Goal: Task Accomplishment & Management: Complete application form

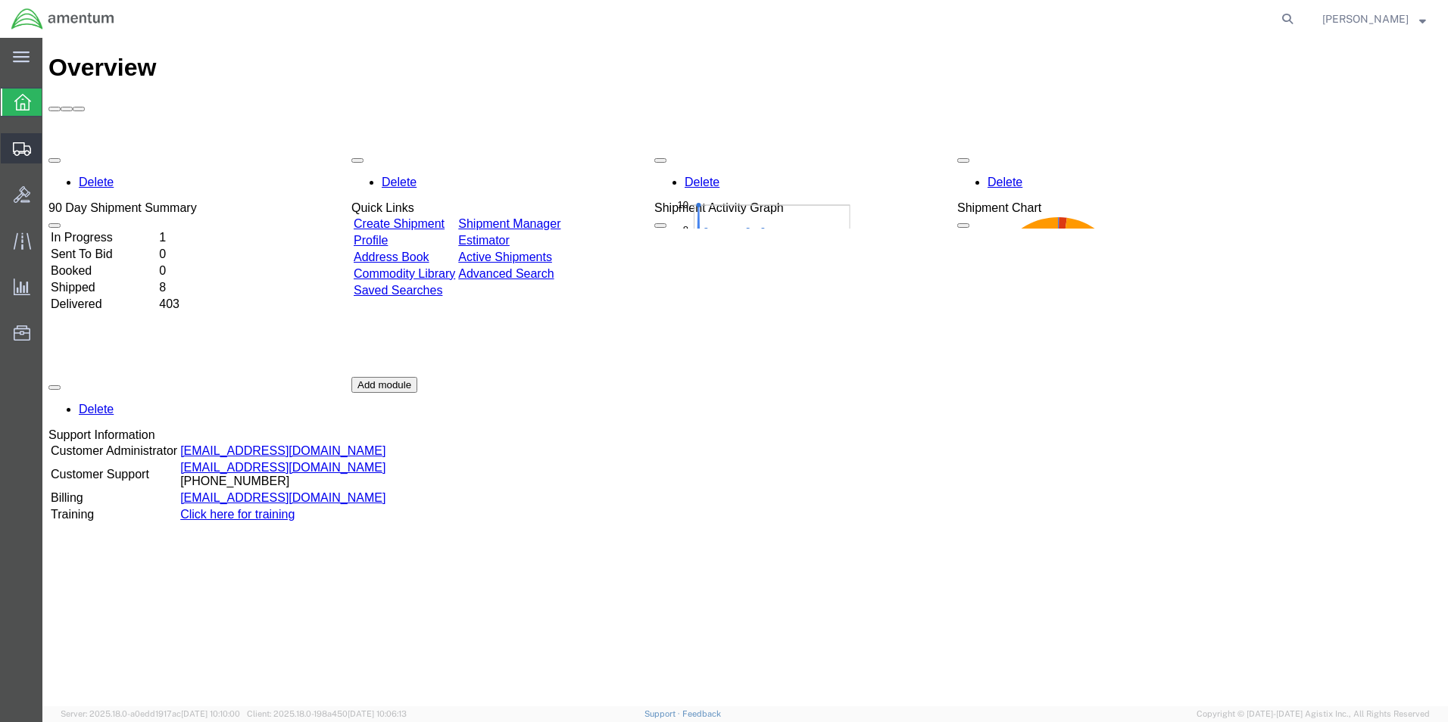
click at [0, 0] on span "Create Shipment" at bounding box center [0, 0] width 0 height 0
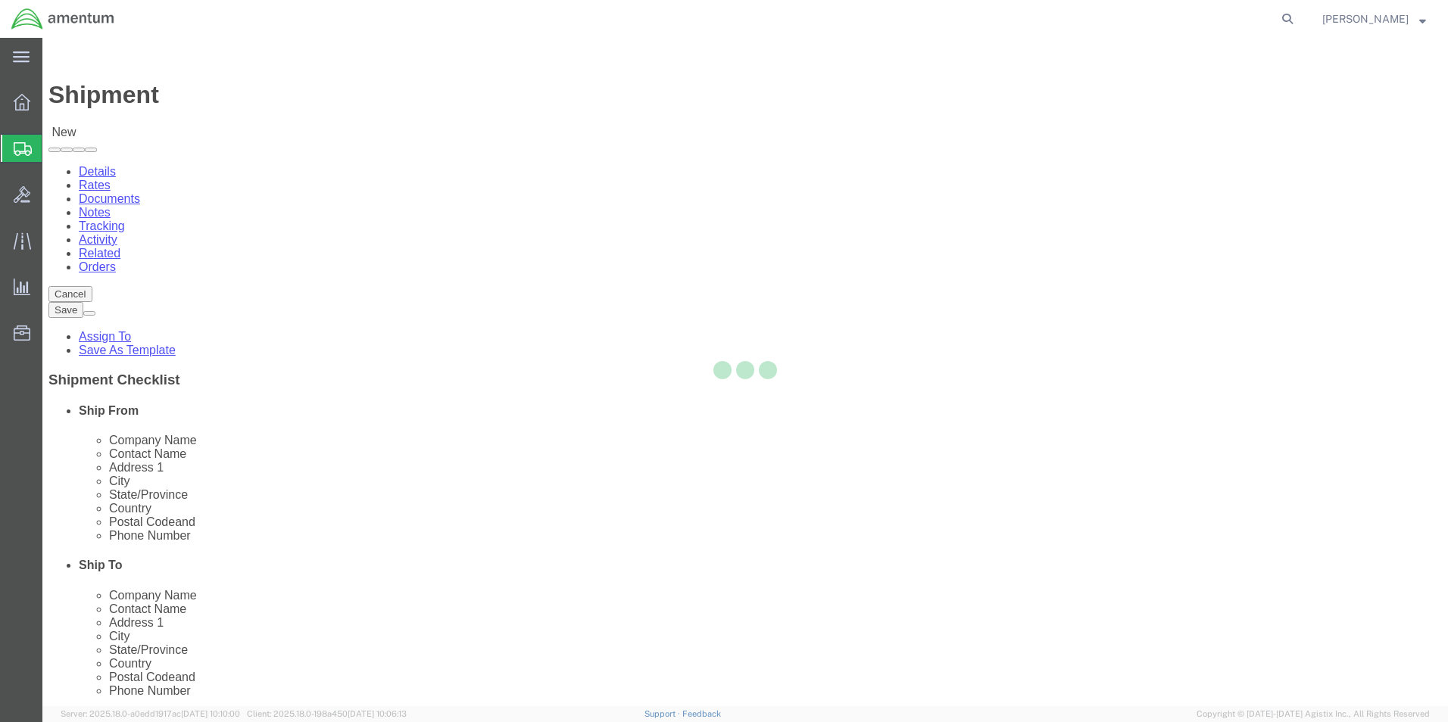
select select
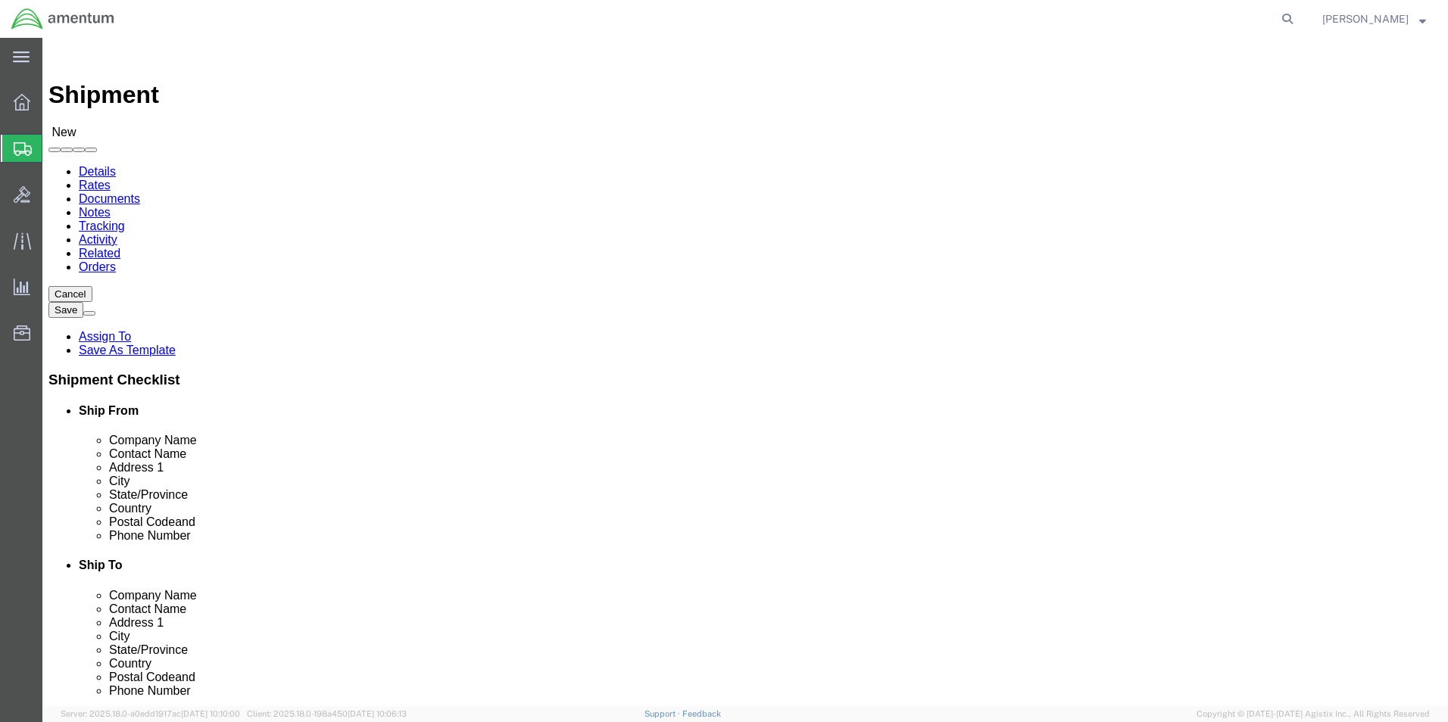
type input "eho"
select select "49929"
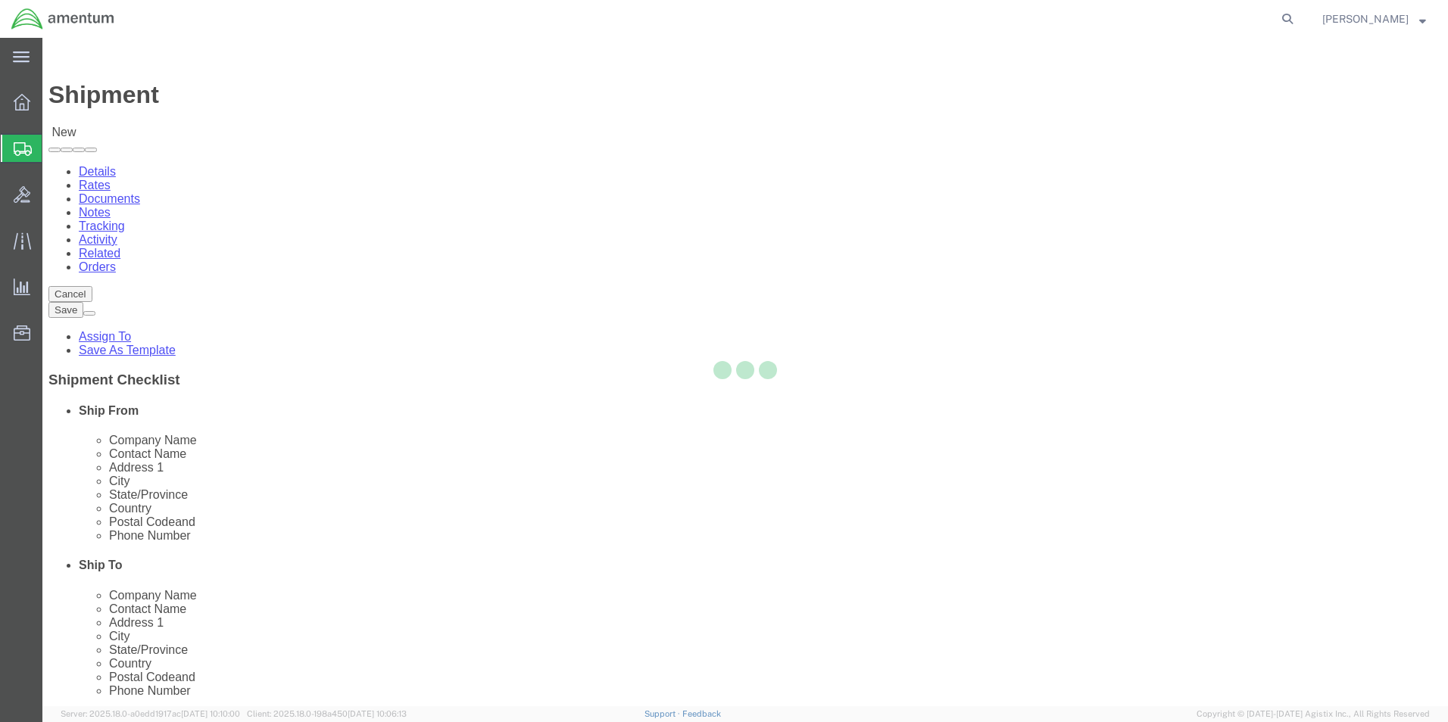
select select "[GEOGRAPHIC_DATA]"
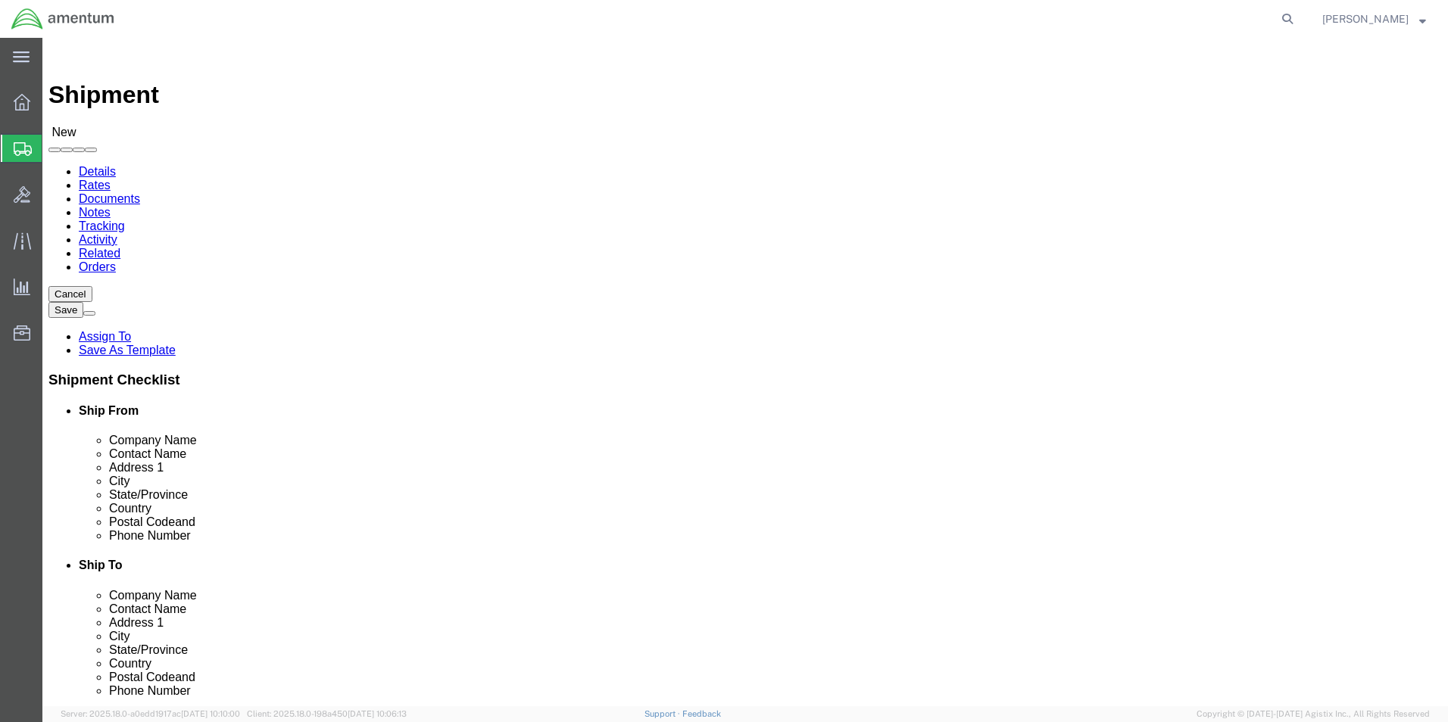
click input "text"
type input "[PERSON_NAME][EMAIL_ADDRESS][PERSON_NAME][DOMAIN_NAME]"
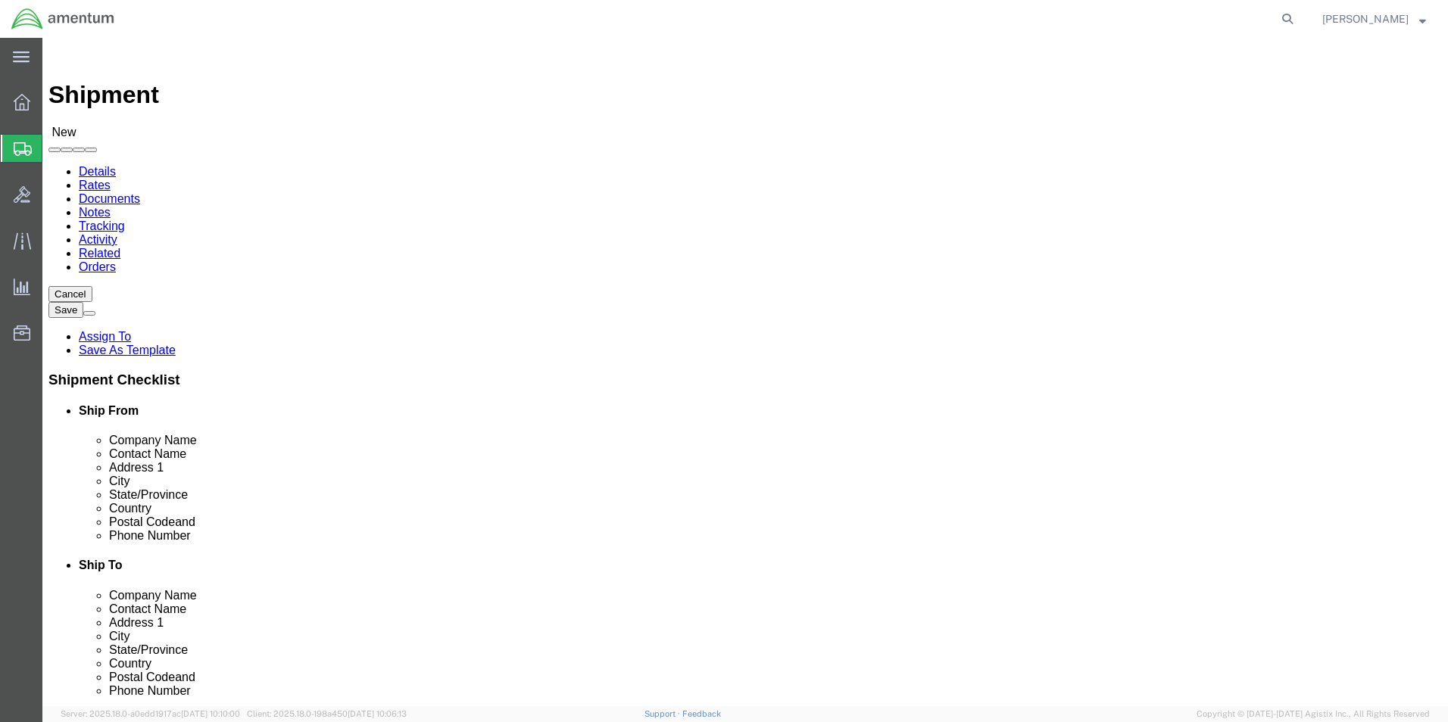
click input "checkbox"
checkbox input "false"
click input "text"
type input "FIEL"
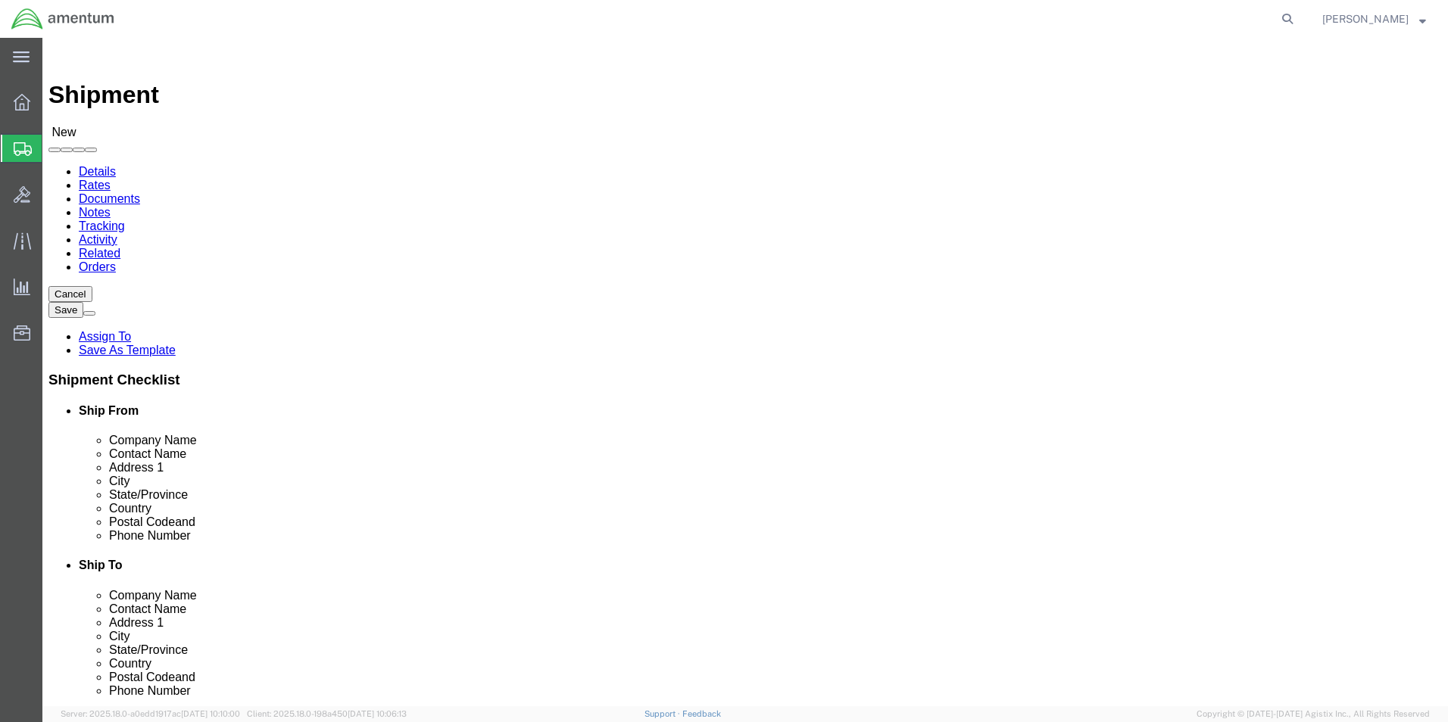
click p "- FIELD AVIATION - ([PERSON_NAME] (FA/CBP)) [STREET_ADDRESS][US_STATE]"
select select "OK"
type input "FIELD AVIATION"
drag, startPoint x: 822, startPoint y: 514, endPoint x: 815, endPoint y: 516, distance: 7.7
click input "text"
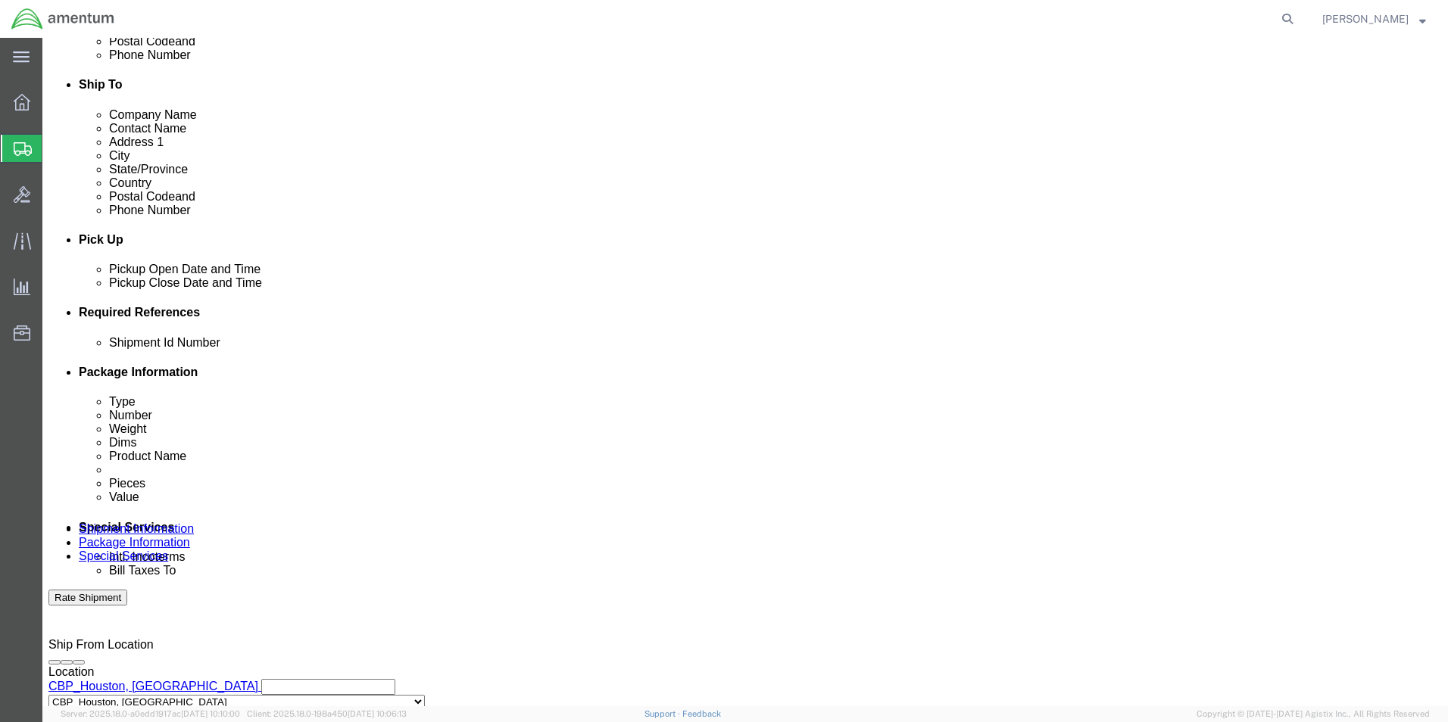
scroll to position [480, 0]
type input "[PHONE_NUMBER]"
click button "Add reference"
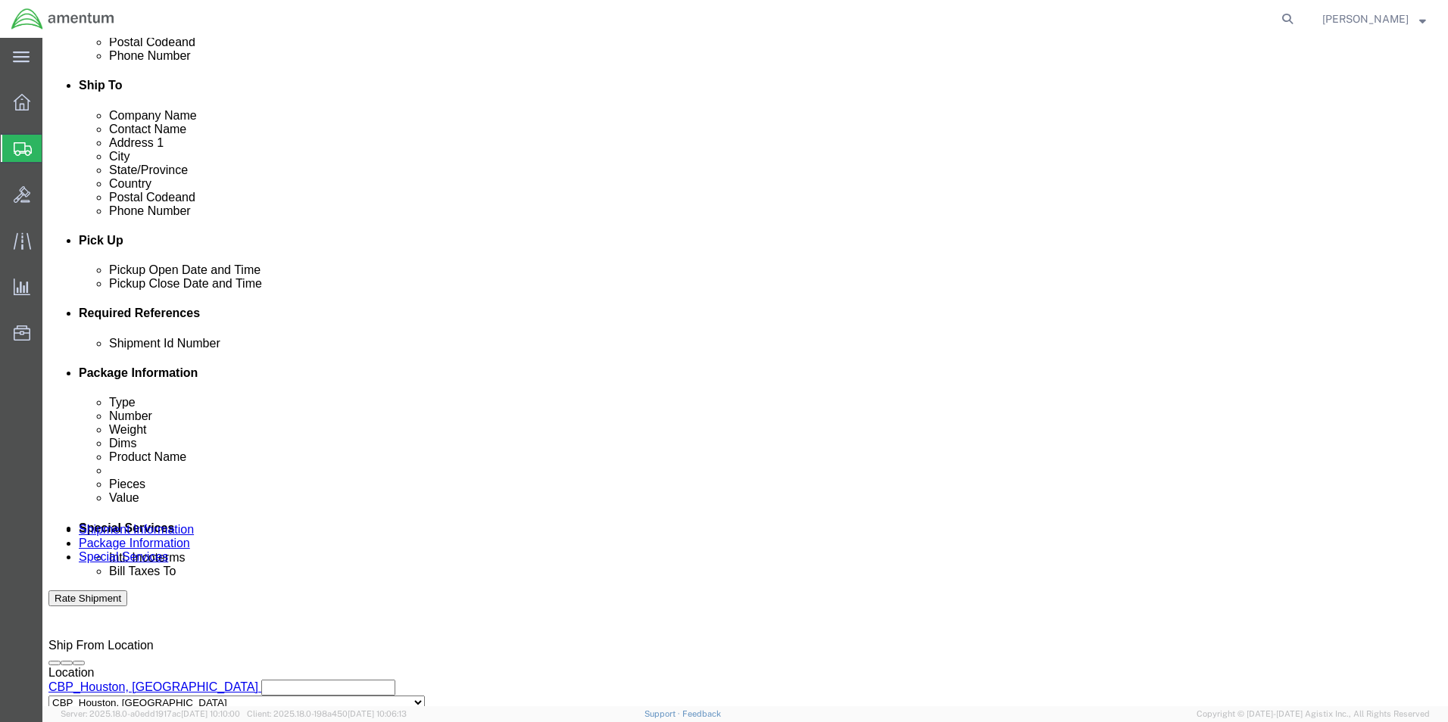
click input "text"
type input "[DATE]"
click select "Select Account Type Activity ID Airline Appointment Number ASN Batch Request # …"
select select "CUSTREF"
click select "Select Account Type Activity ID Airline Appointment Number ASN Batch Request # …"
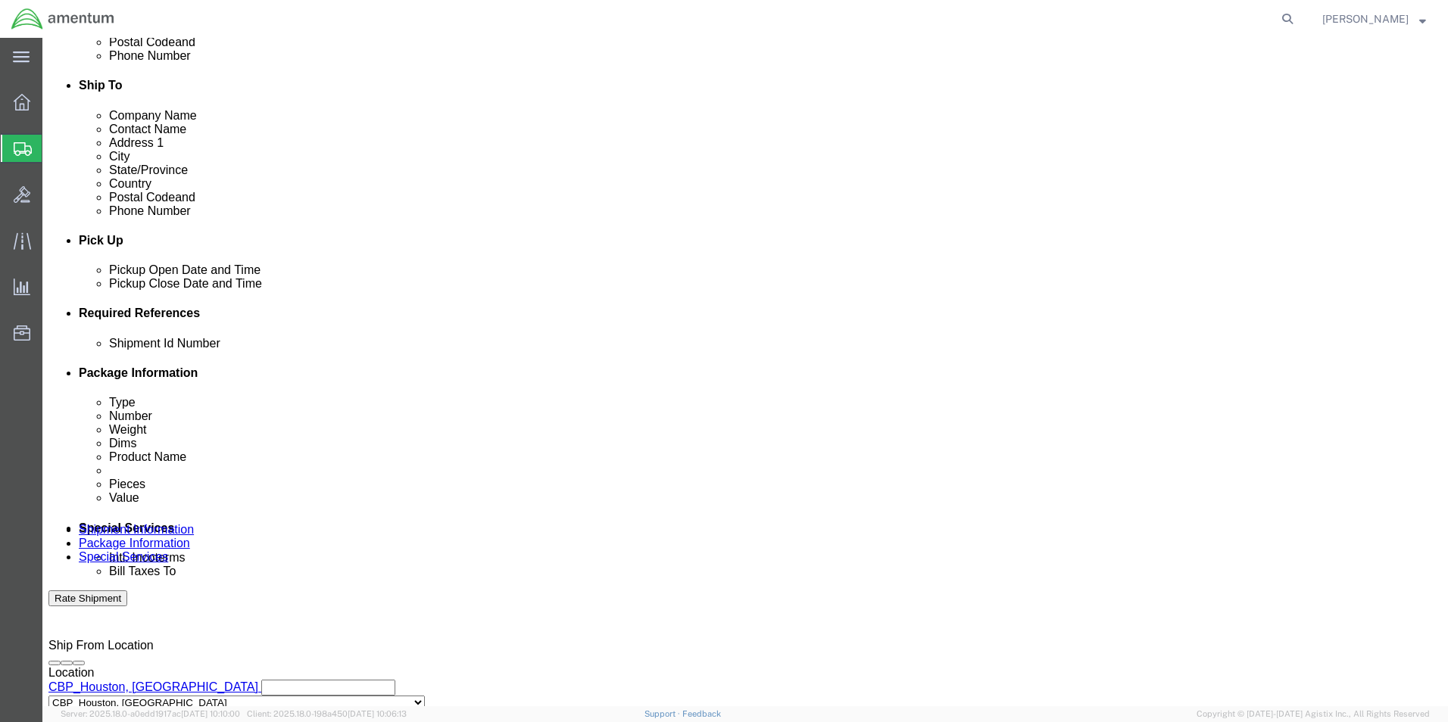
click input "text"
type input "DASH 8 PART"
click select "Select Account Type Activity ID Airline Appointment Number ASN Batch Request # …"
select select "PROJNUM"
click select "Select Account Type Activity ID Airline Appointment Number ASN Batch Request # …"
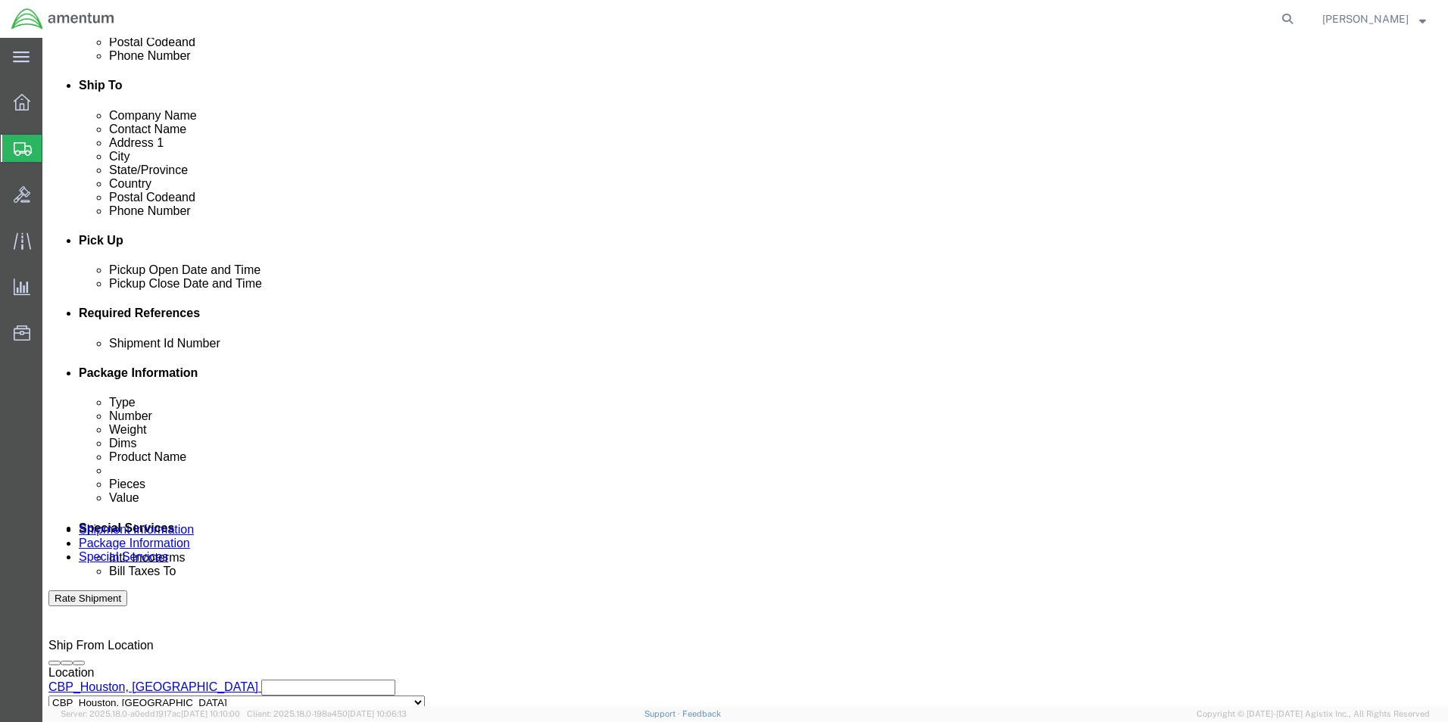
drag, startPoint x: 925, startPoint y: 460, endPoint x: 932, endPoint y: 456, distance: 7.8
click input "text"
type input "6118.03.03.2219.000.EHO.0000"
click select "Select Account Type Activity ID Airline Appointment Number ASN Batch Request # …"
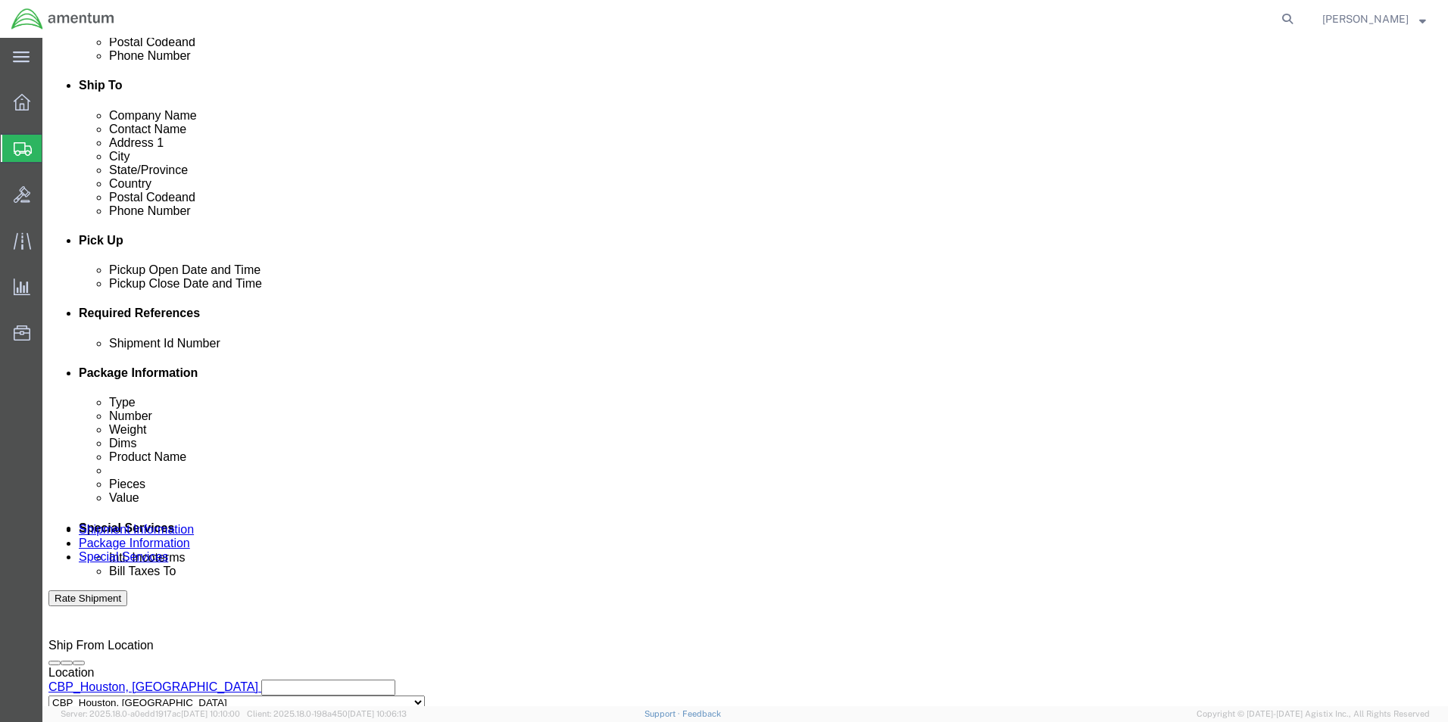
scroll to position [0, 0]
select select "DEPT"
click select "Select Account Type Activity ID Airline Appointment Number ASN Batch Request # …"
click input "text"
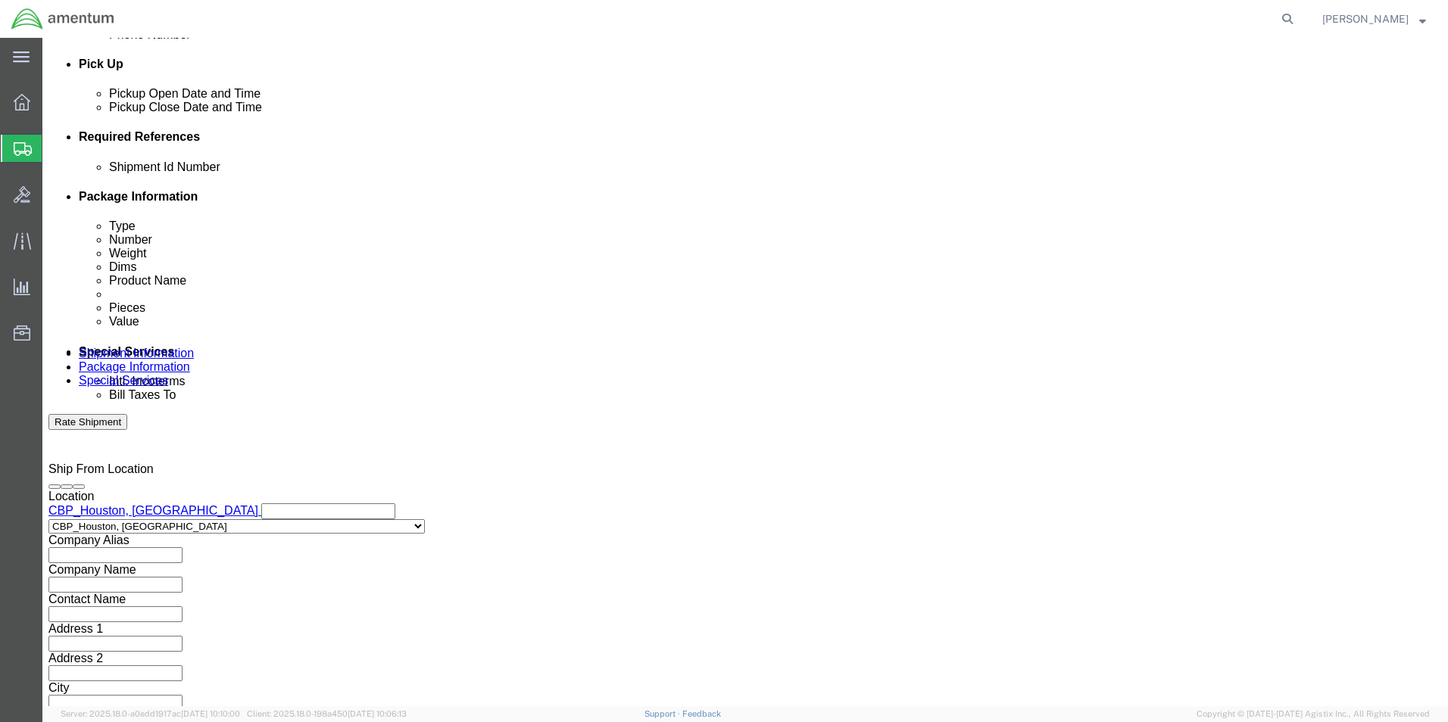
scroll to position [660, 0]
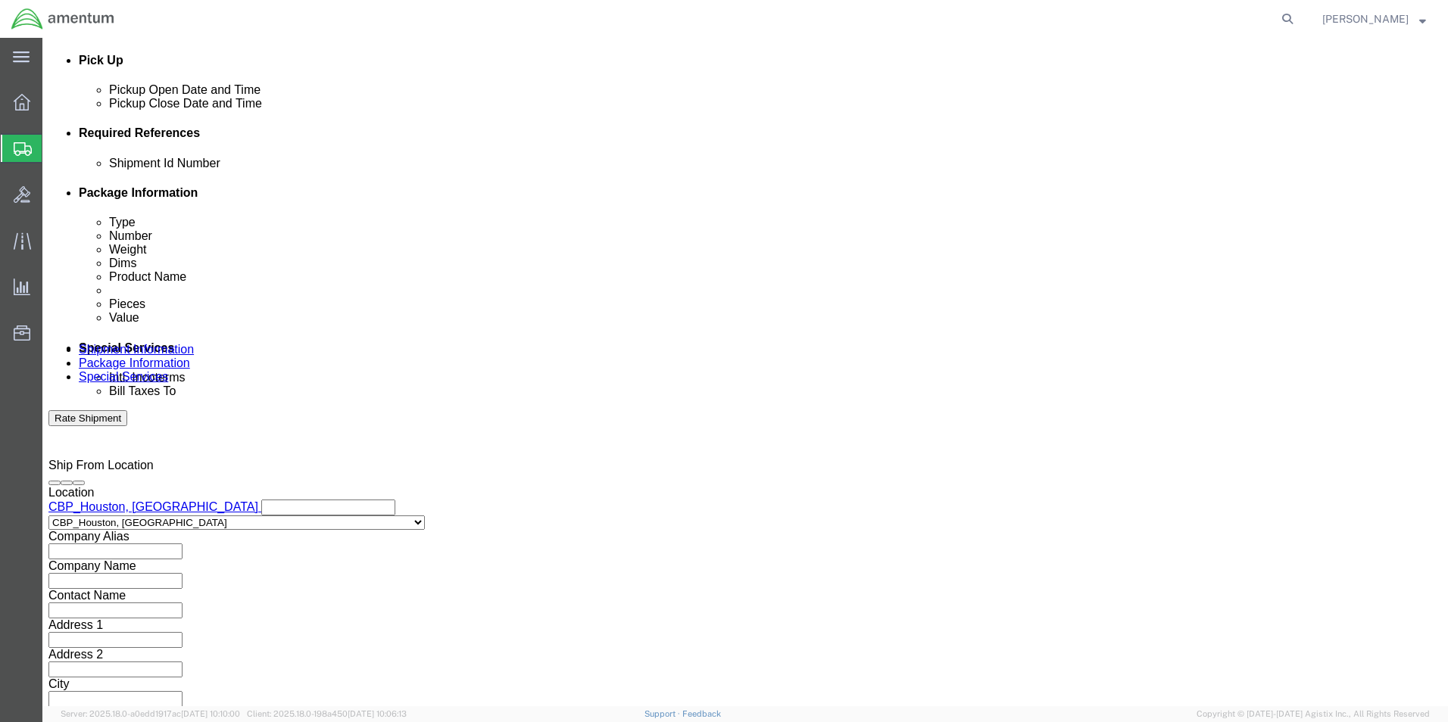
type input "CBP"
click button "Continue"
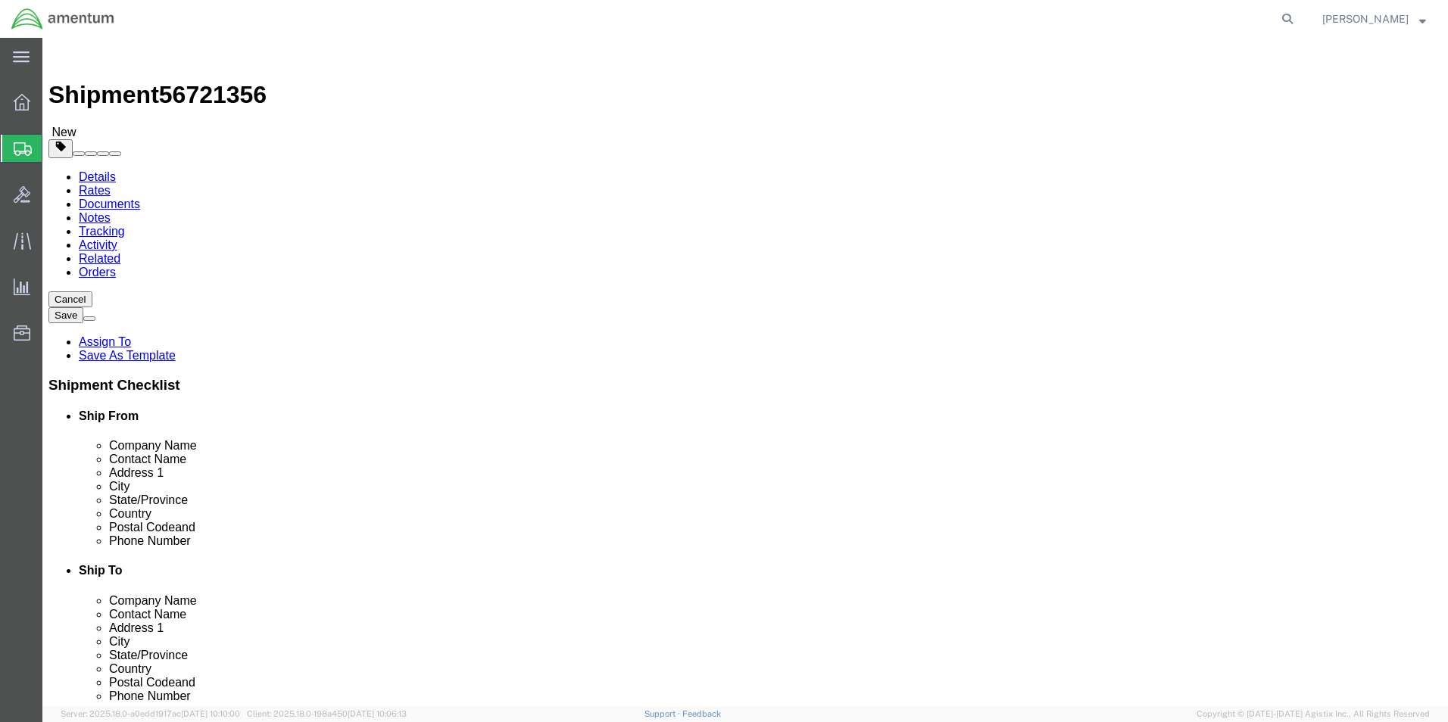
click select "Select BCK Boxes Bale(s) Basket(s) Bolt(s) Bottle(s) Buckets Bulk Bundle(s) Can…"
select select "SBX"
click select "Select BCK Boxes Bale(s) Basket(s) Bolt(s) Bottle(s) Buckets Bulk Bundle(s) Can…"
type input "12.25"
type input "11.00"
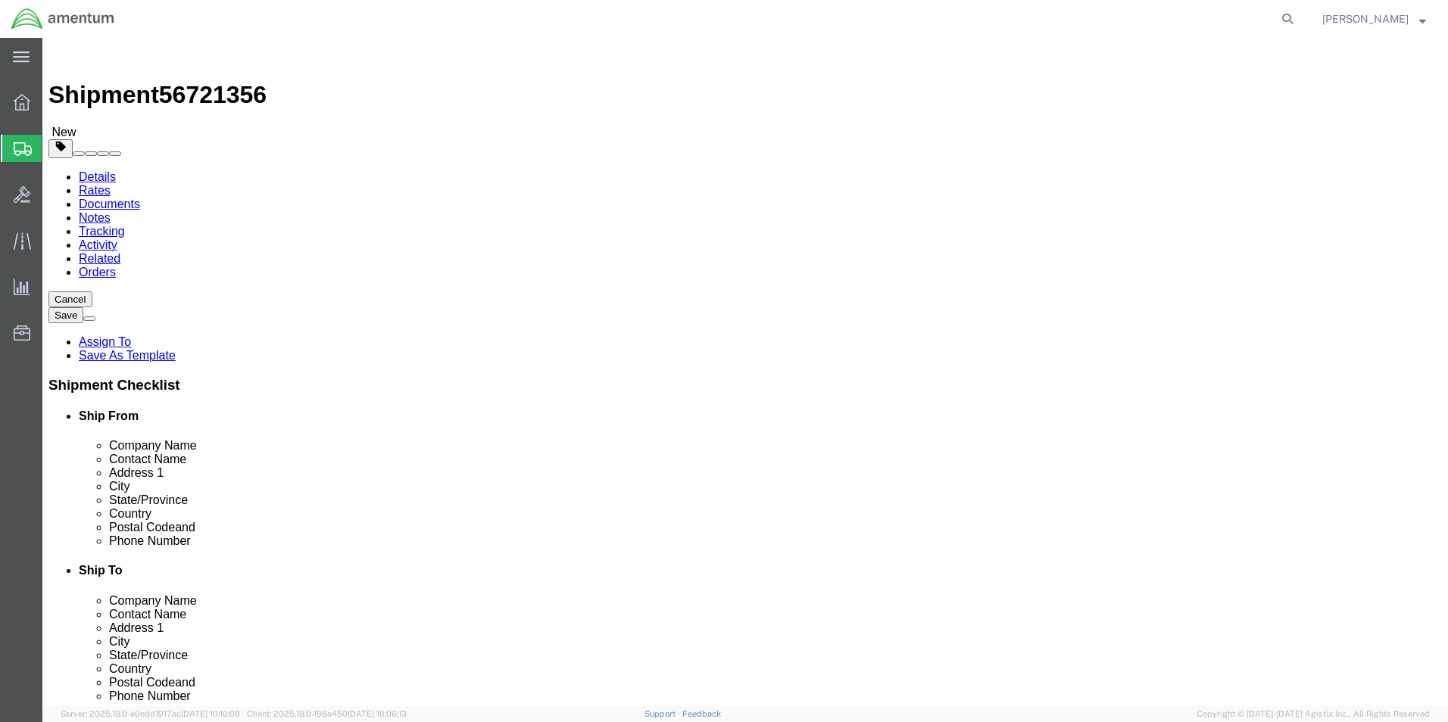
type input "1.50"
click input "0.00"
type input "0"
type input "1.0"
click link "Add Content"
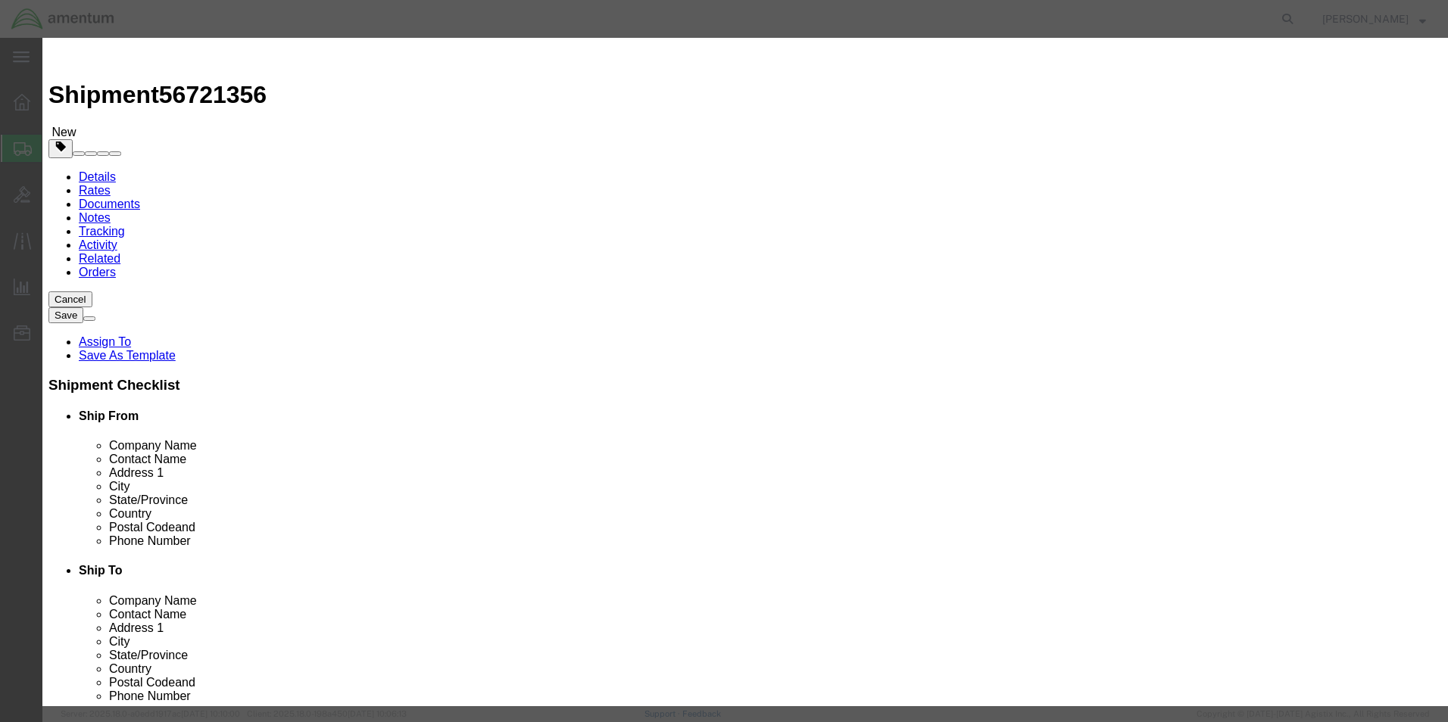
click input "text"
type input "DASH 8 PART"
type input "1"
type input "10.00"
click button "Save & Close"
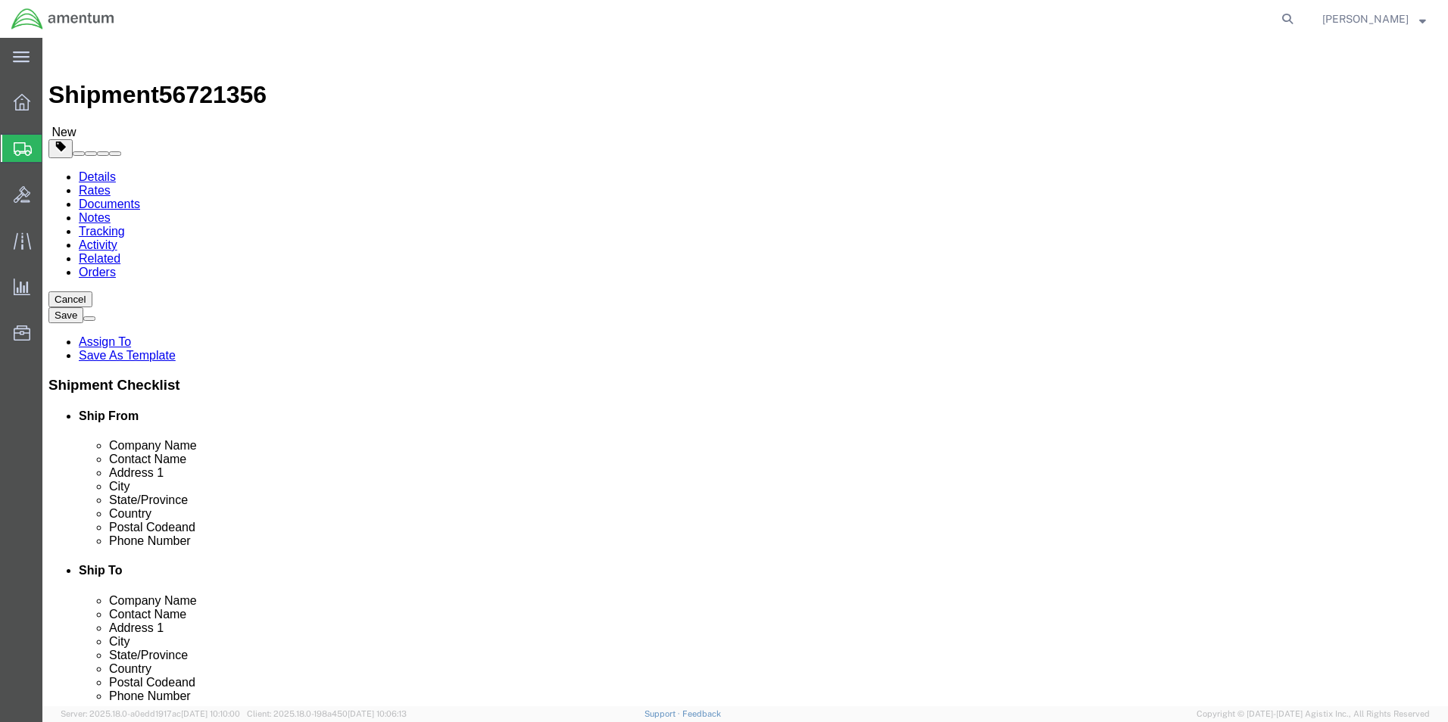
click button "Rate Shipment"
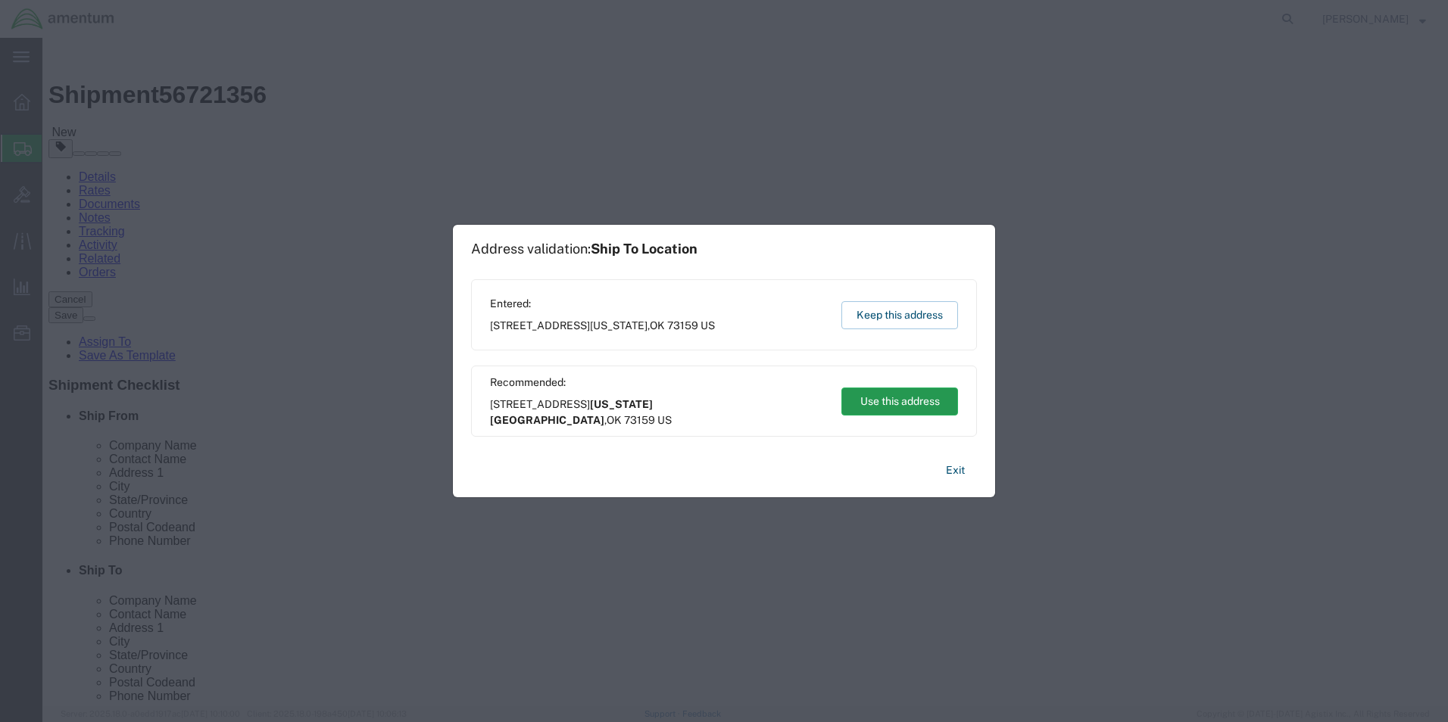
click at [883, 394] on button "Use this address" at bounding box center [899, 402] width 117 height 28
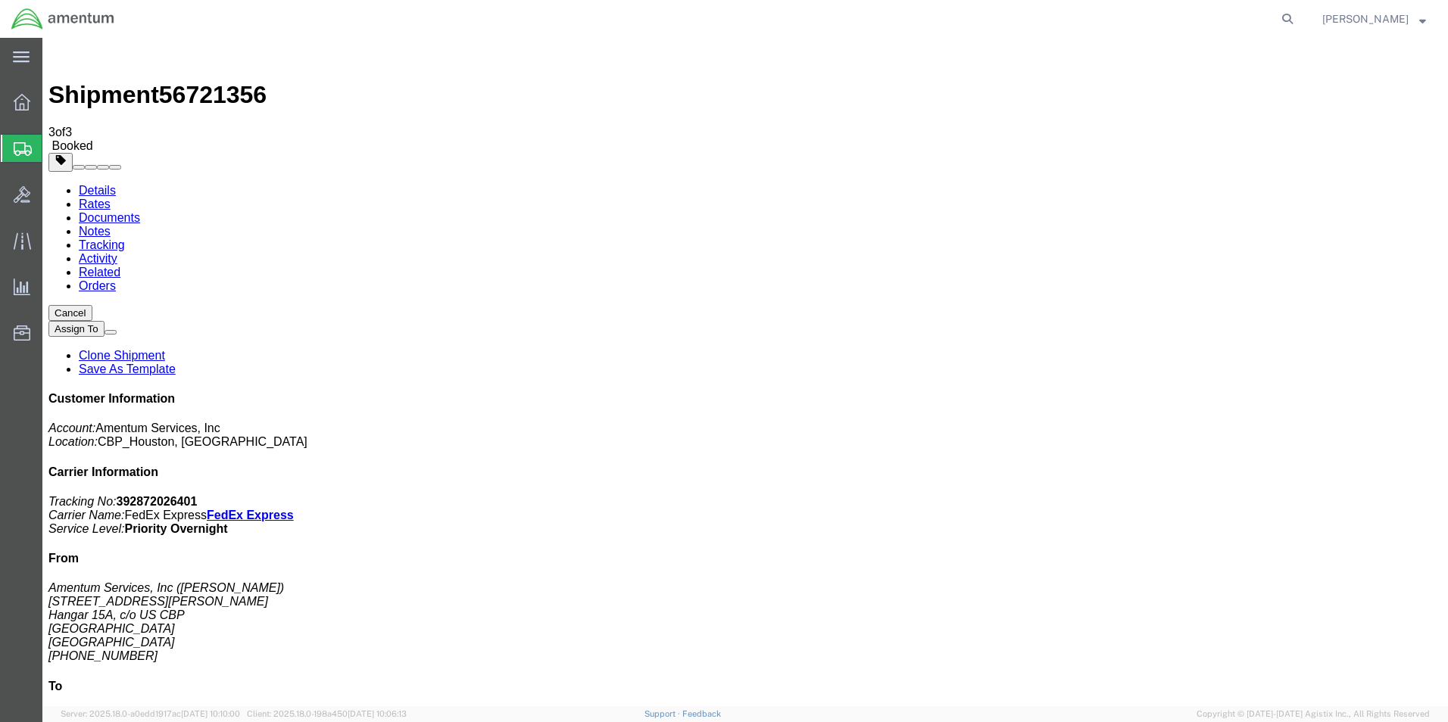
checkbox input "true"
select select "2"
